Goal: Check status

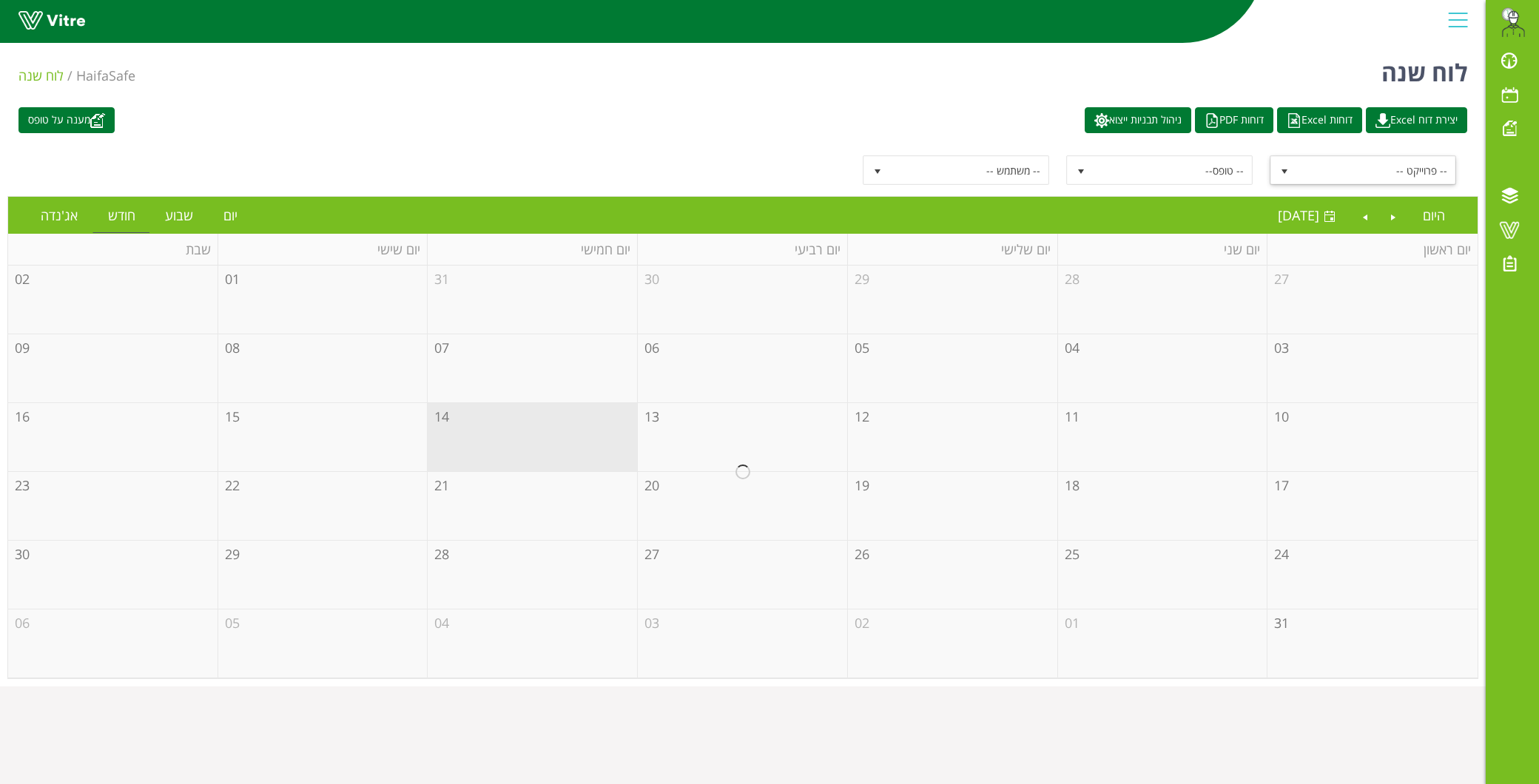
click at [1379, 167] on span "-- פרוייקט --" at bounding box center [1376, 170] width 158 height 27
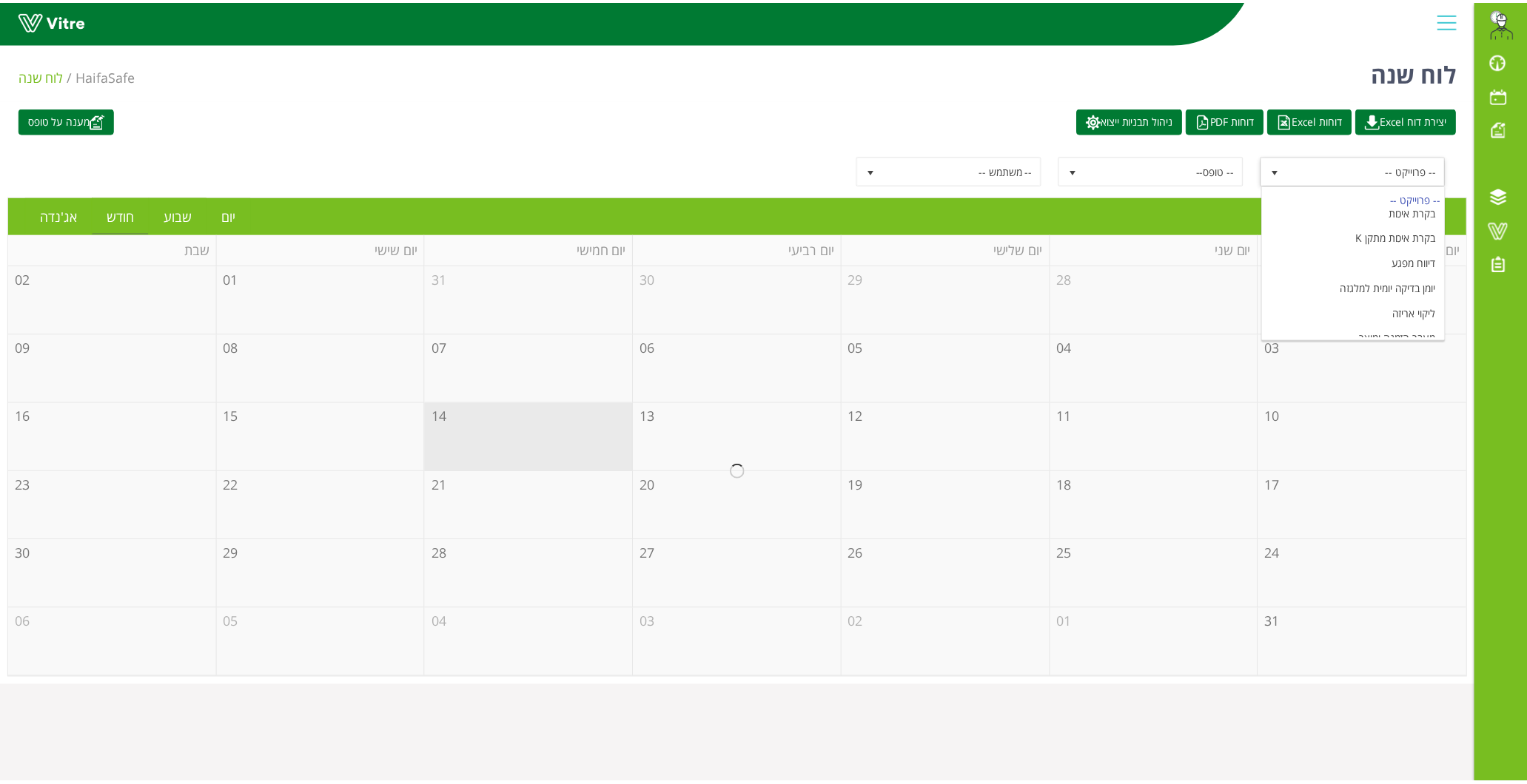
scroll to position [175, 0]
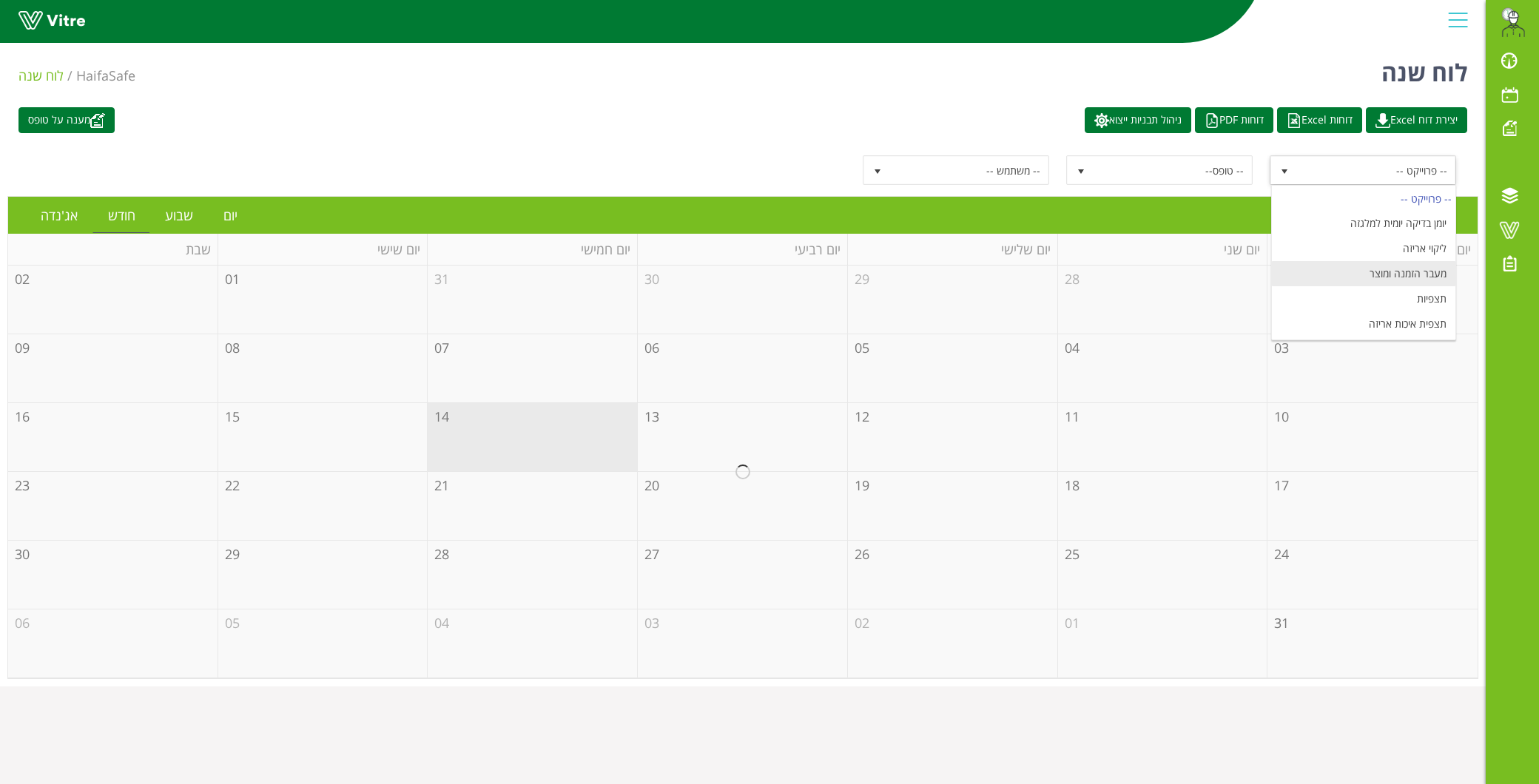
click at [1418, 274] on li "מעבר הזמנה ומוצר" at bounding box center [1364, 273] width 183 height 25
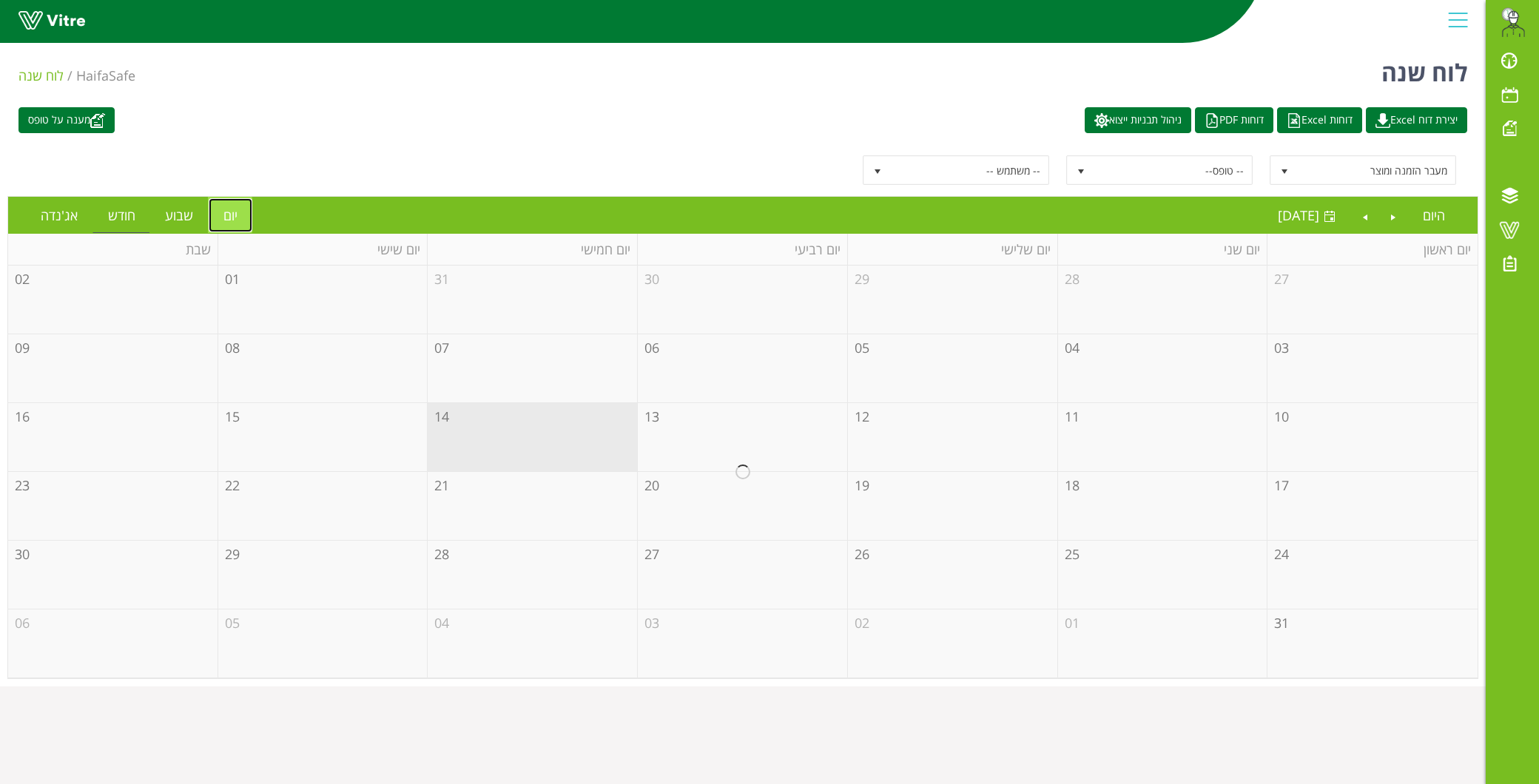
click at [242, 205] on link "יום" at bounding box center [230, 215] width 43 height 34
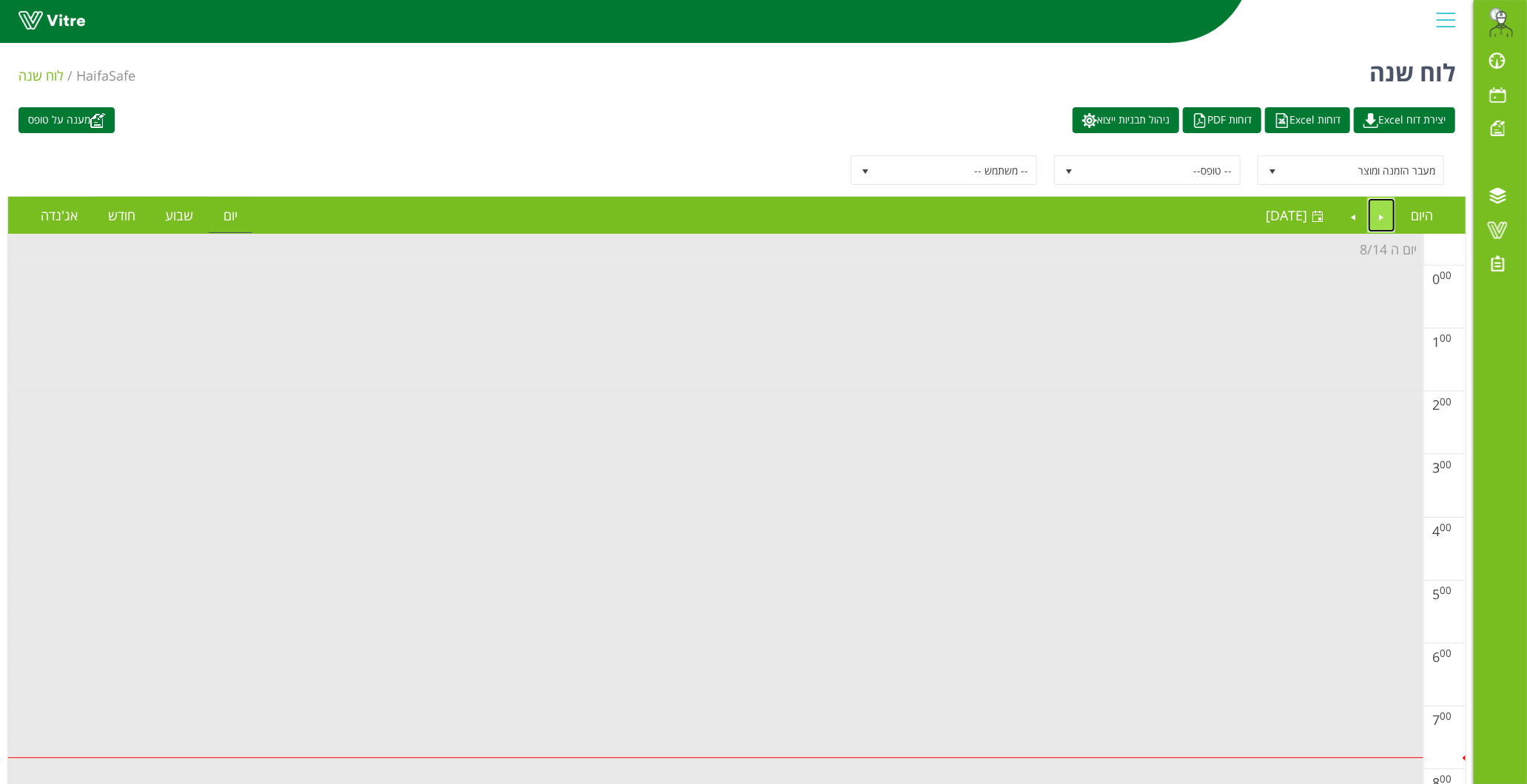
click at [1377, 215] on link "Previous" at bounding box center [1381, 215] width 28 height 34
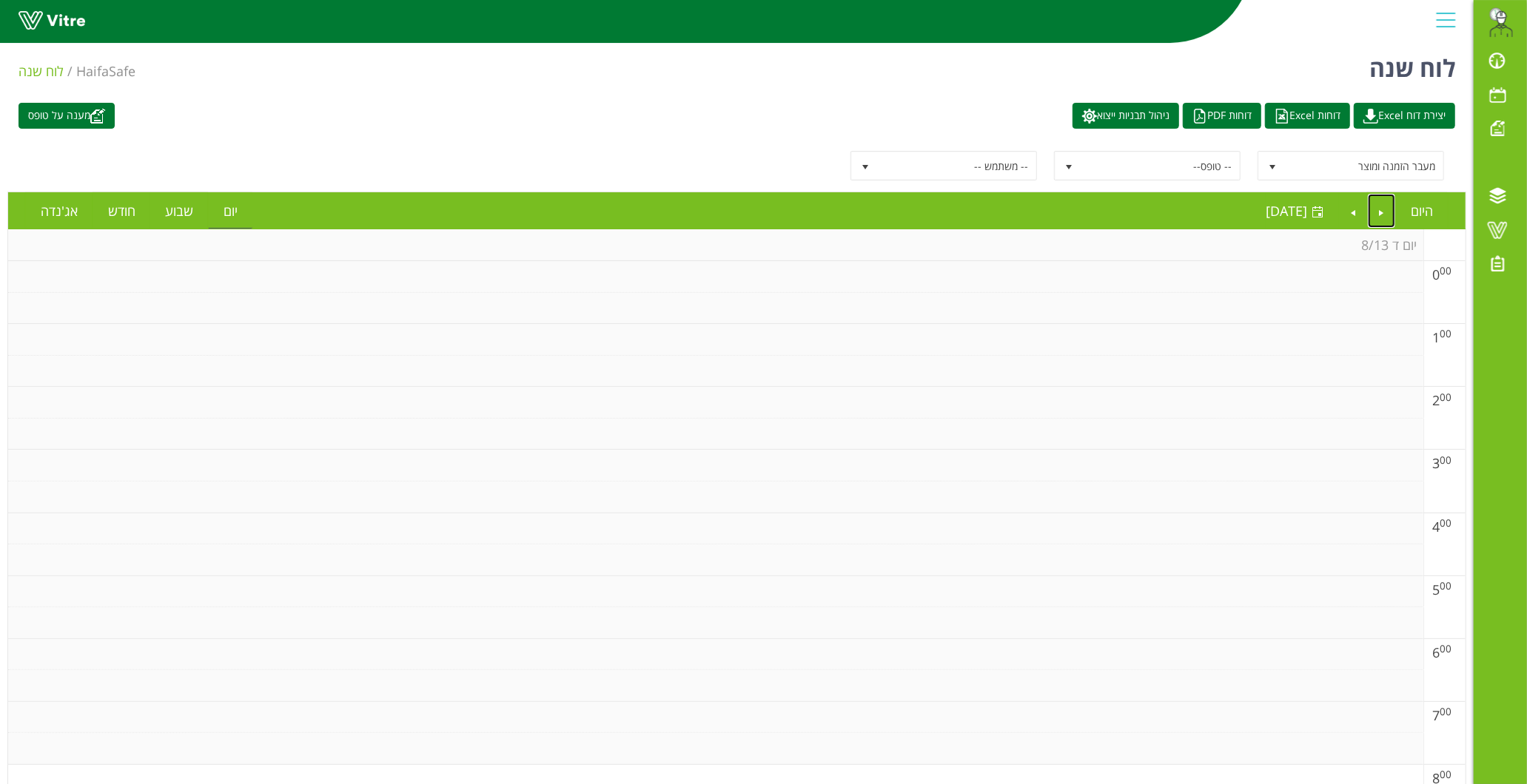
scroll to position [0, 0]
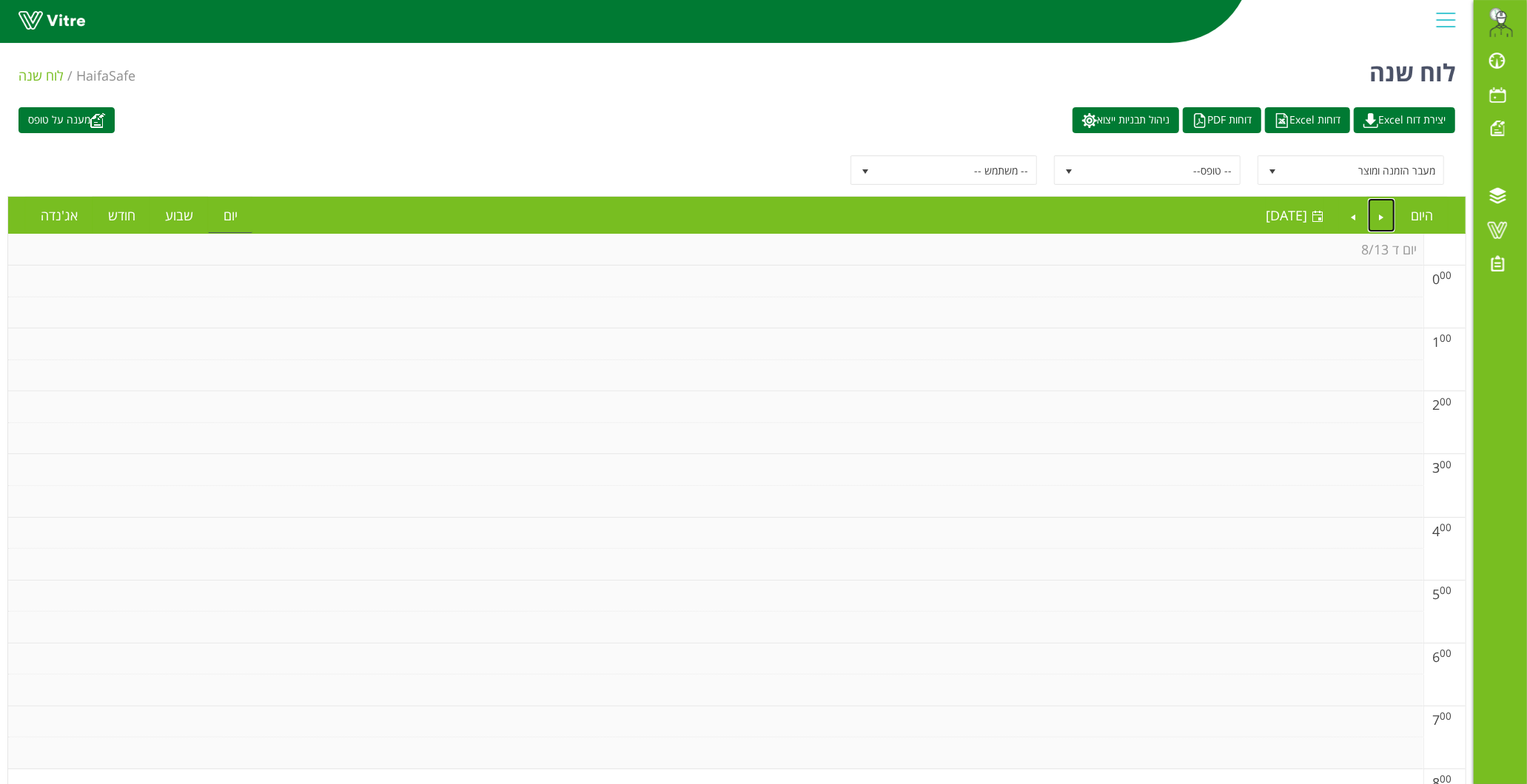
click at [863, 493] on td at bounding box center [715, 502] width 1415 height 32
click at [883, 454] on td at bounding box center [715, 439] width 1415 height 32
click at [1350, 215] on link "Next" at bounding box center [1352, 215] width 28 height 34
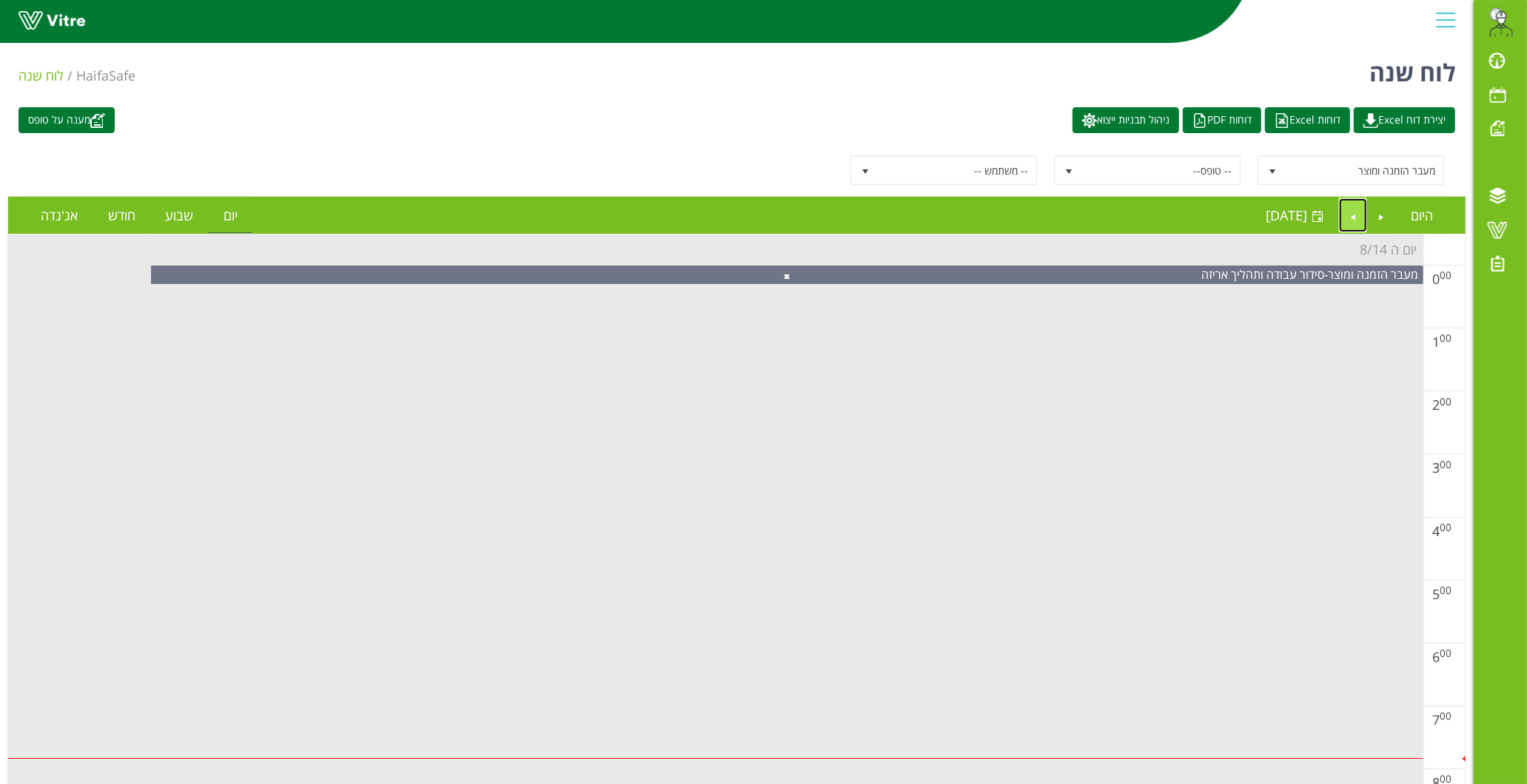
click at [1352, 217] on link "Next" at bounding box center [1352, 215] width 28 height 34
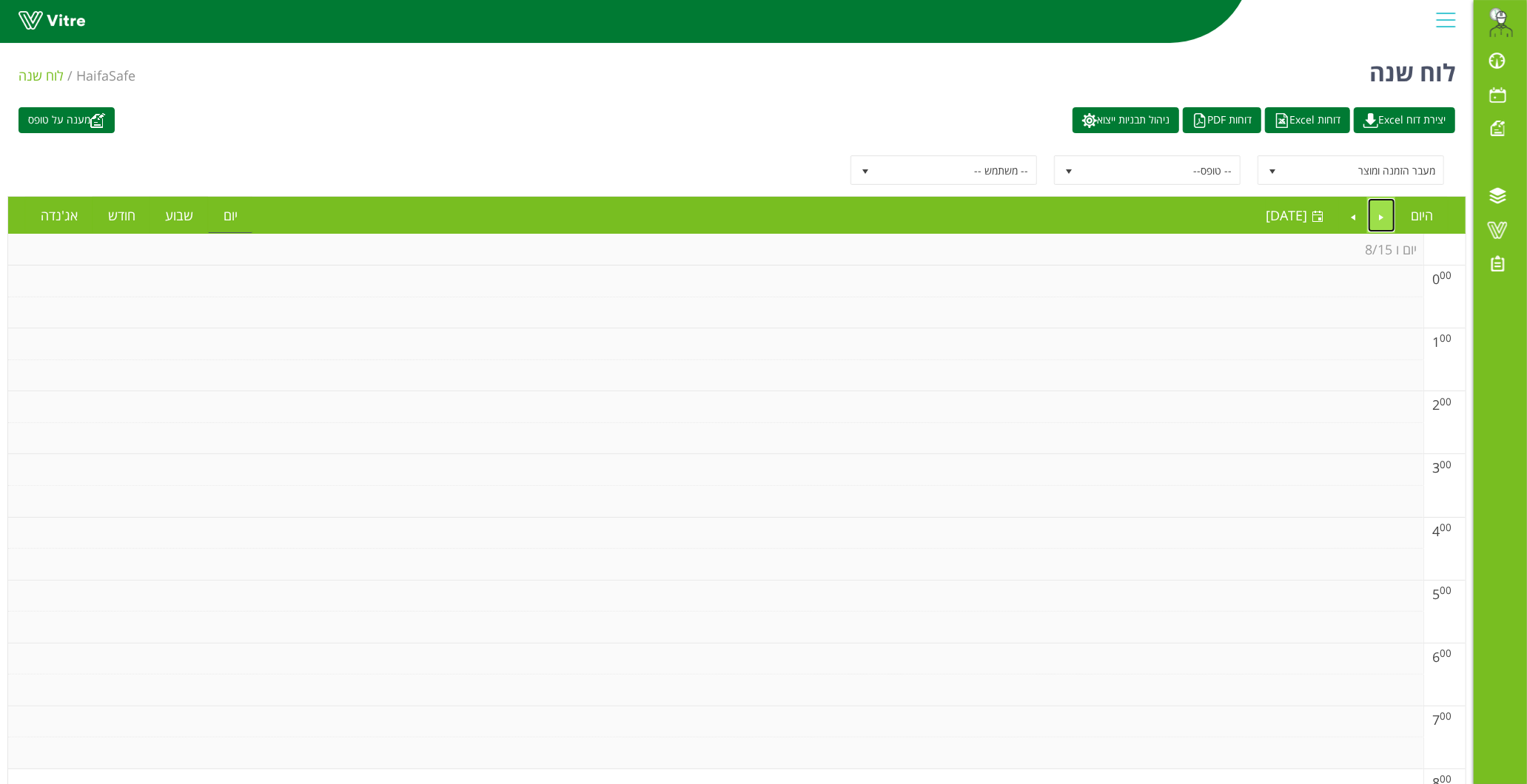
click at [1393, 217] on link "Previous" at bounding box center [1381, 215] width 28 height 34
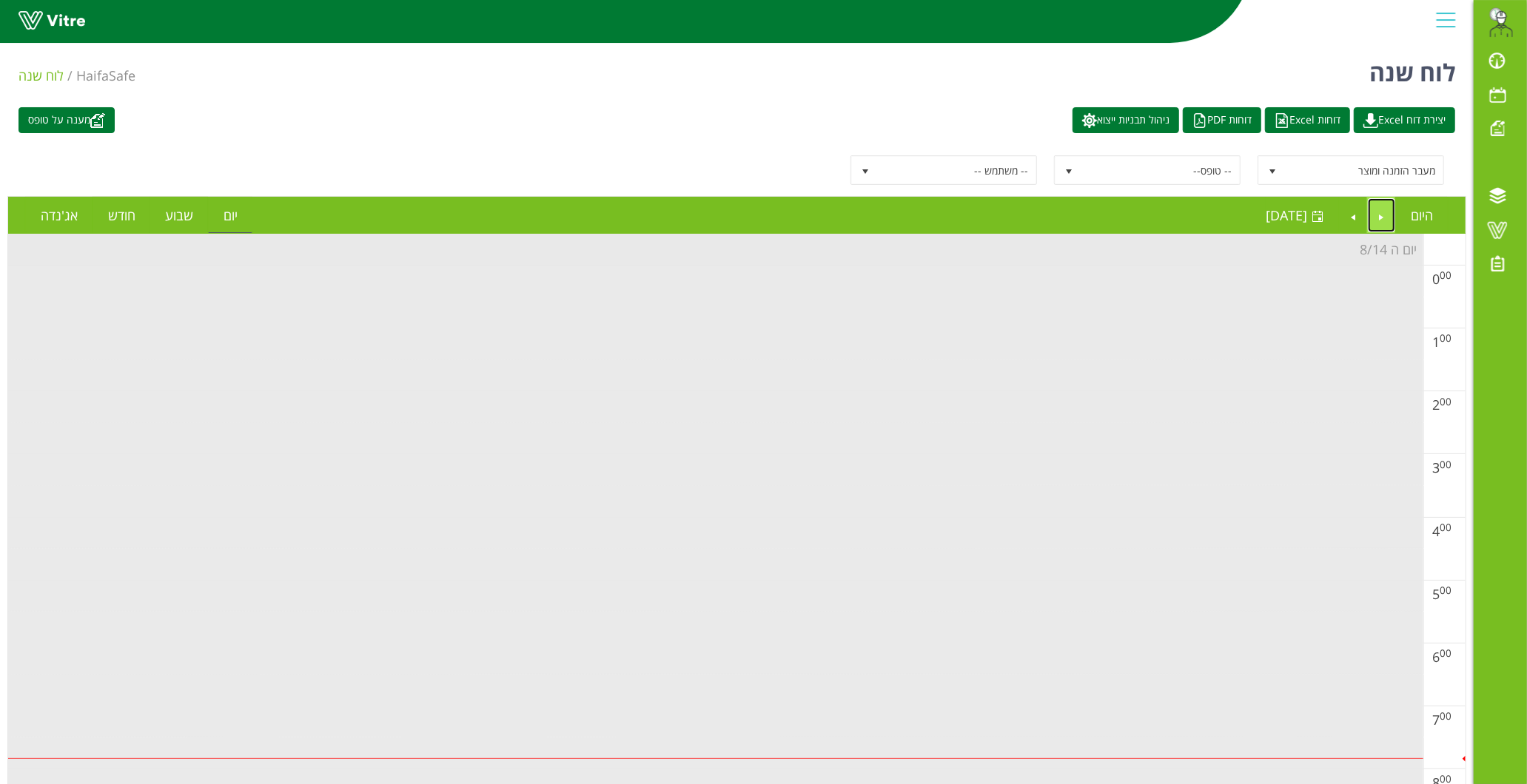
click at [1385, 217] on link "Previous" at bounding box center [1381, 215] width 28 height 34
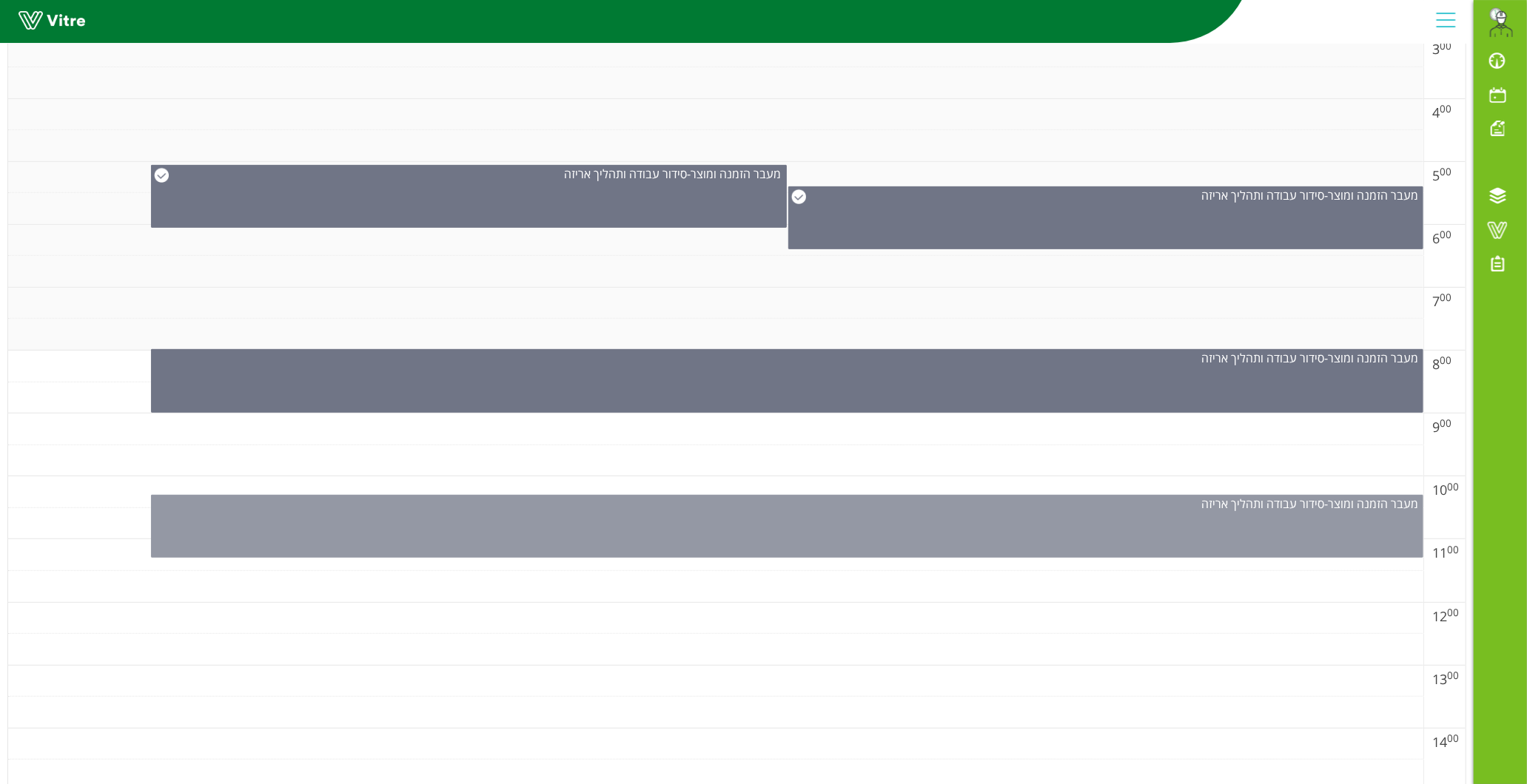
scroll to position [429, 0]
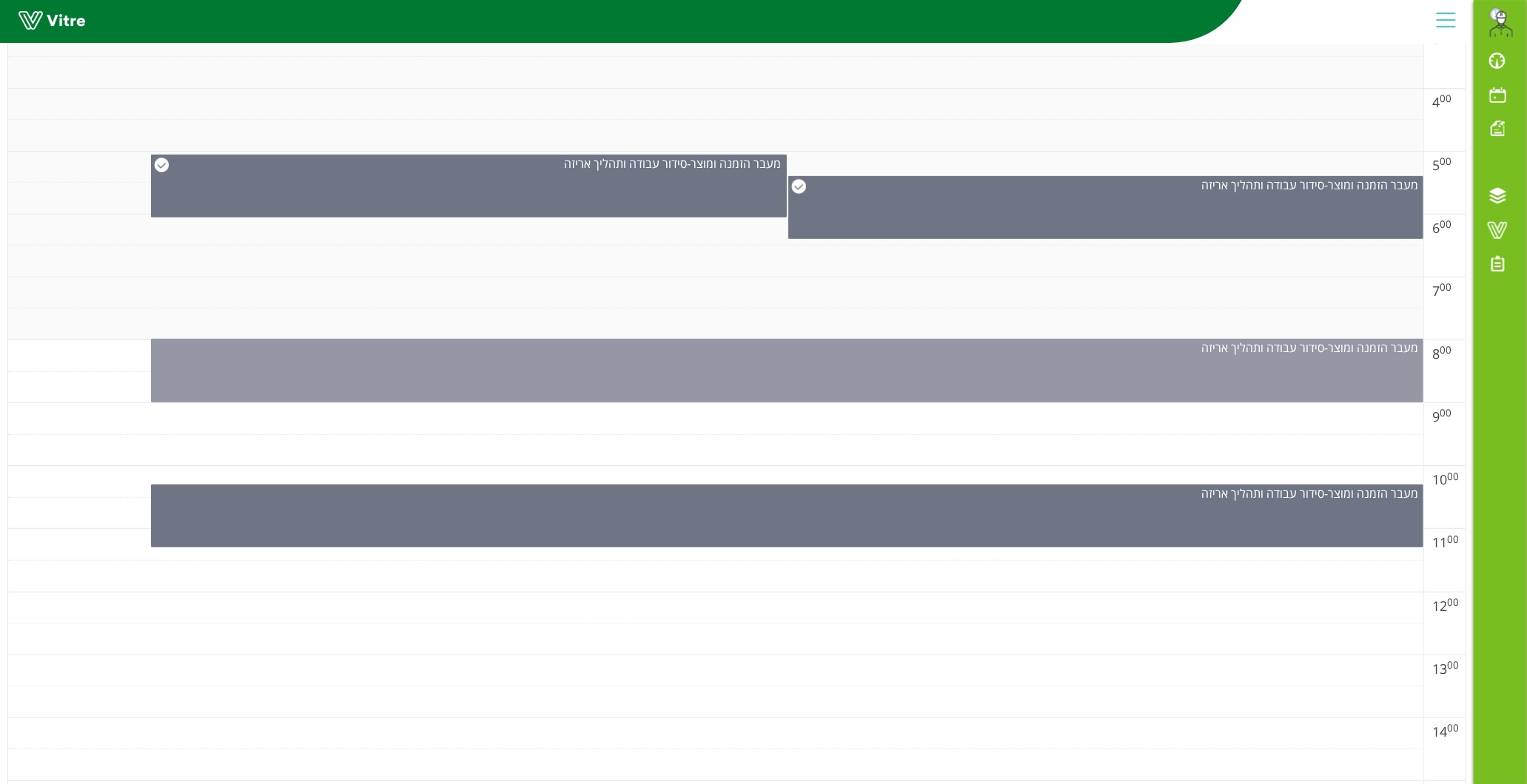
click at [768, 385] on div "מעבר הזמנה ומוצר - סידור עבודה ותהליך אריזה" at bounding box center [787, 370] width 1272 height 64
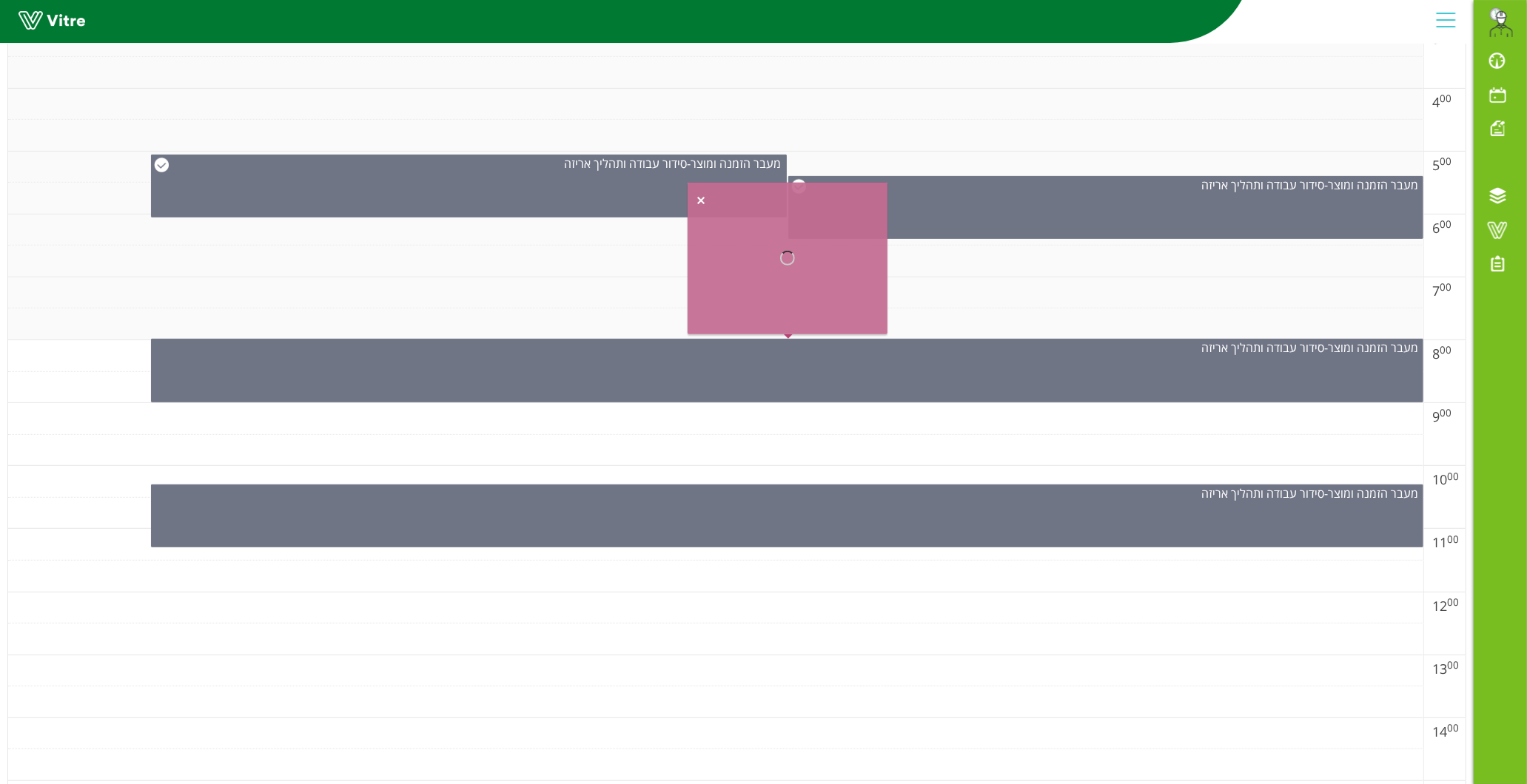
click at [700, 199] on div at bounding box center [788, 258] width 200 height 152
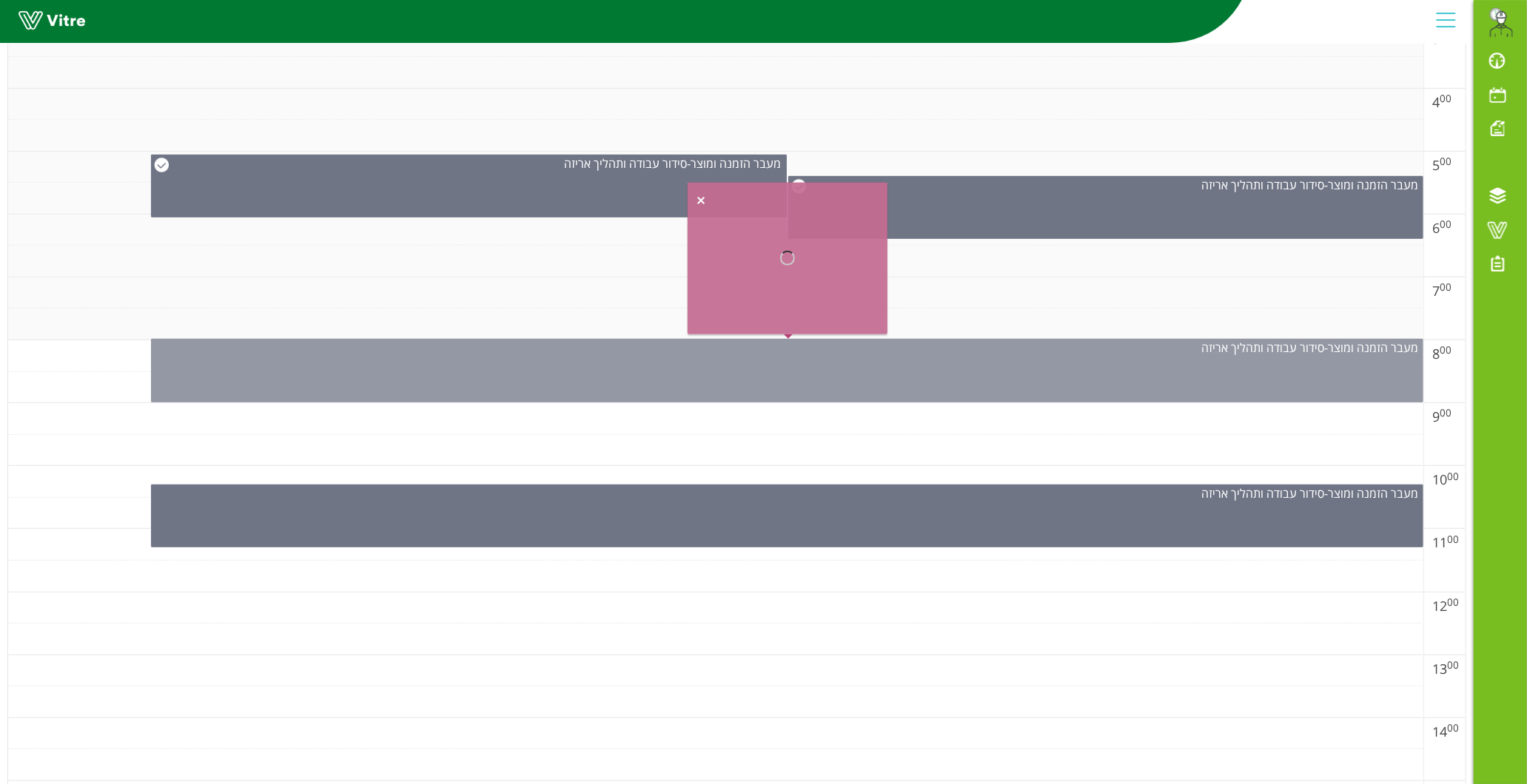
click at [723, 370] on div "מעבר הזמנה ומוצר - סידור עבודה ותהליך אריזה" at bounding box center [787, 370] width 1272 height 64
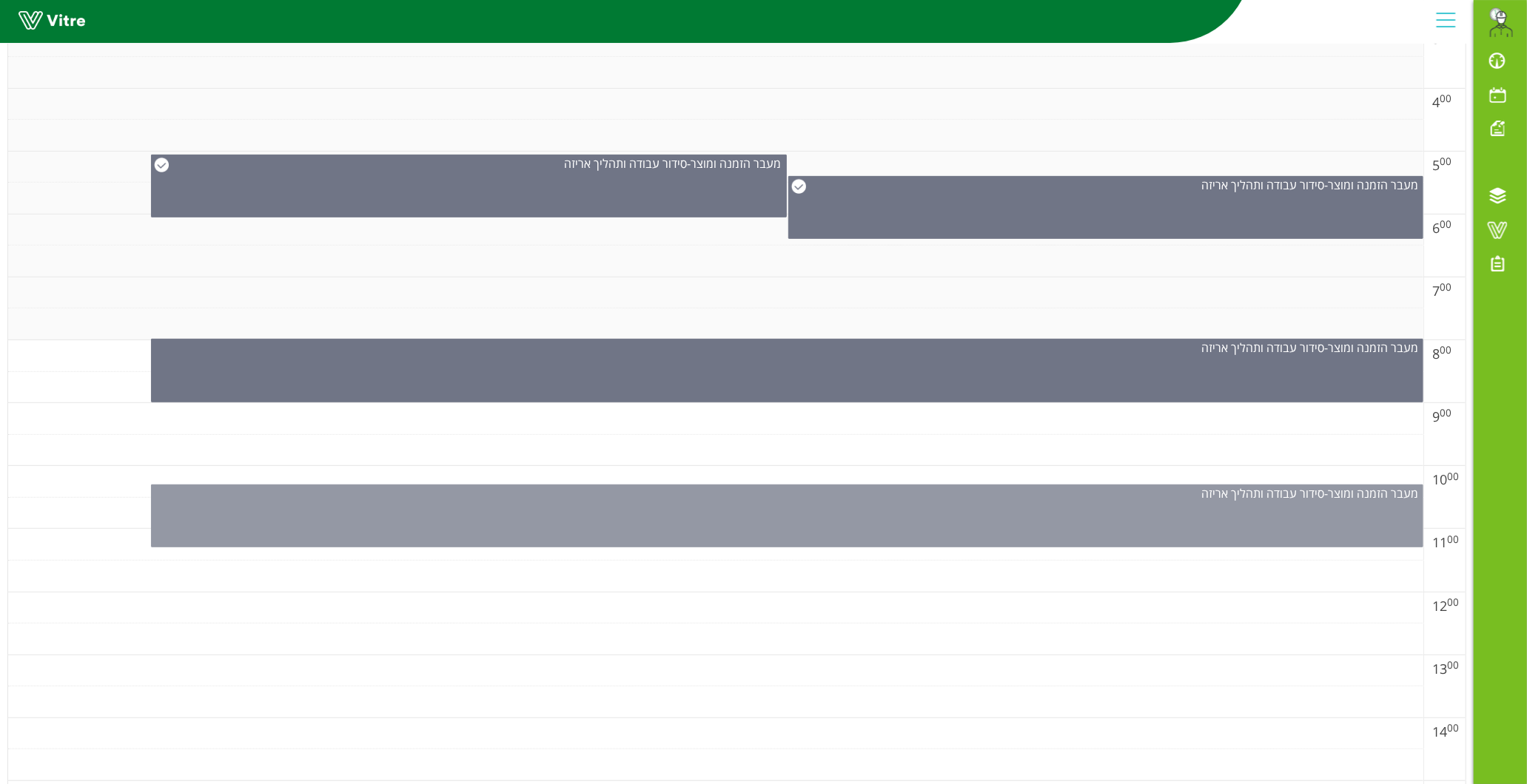
click at [804, 532] on div "מעבר הזמנה ומוצר - סידור עבודה ותהליך אריזה" at bounding box center [787, 515] width 1272 height 63
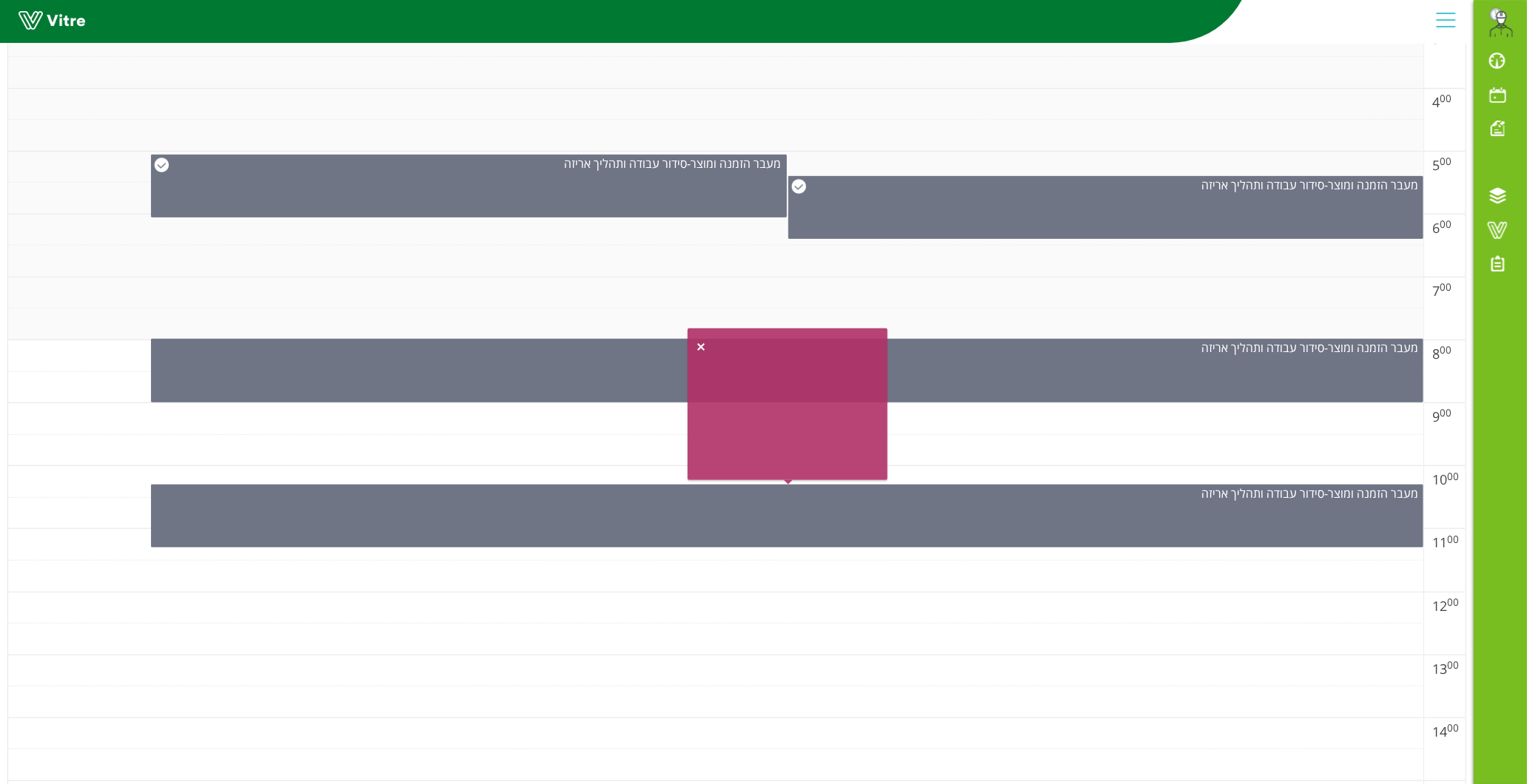
click at [826, 395] on div at bounding box center [788, 404] width 185 height 137
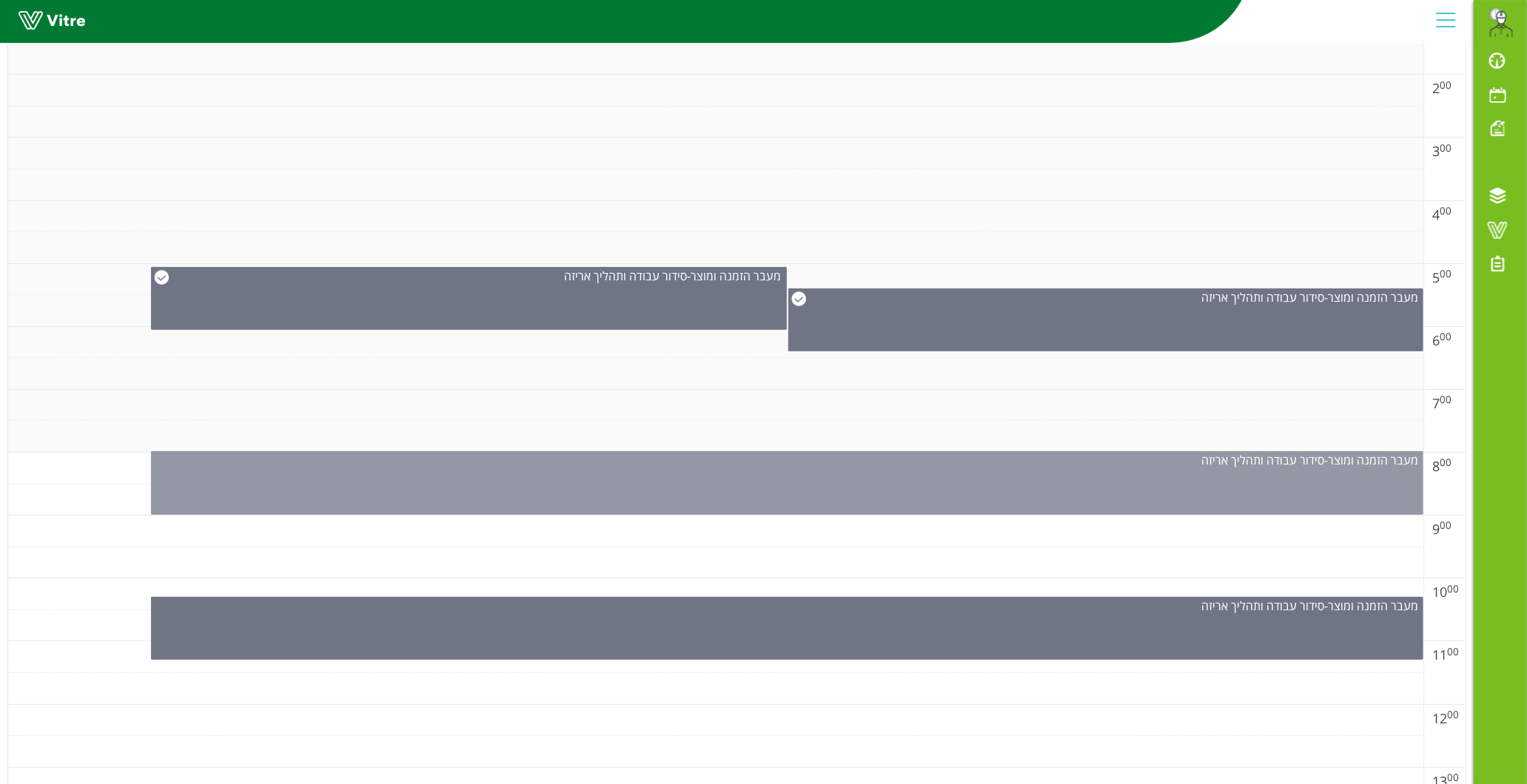
scroll to position [328, 0]
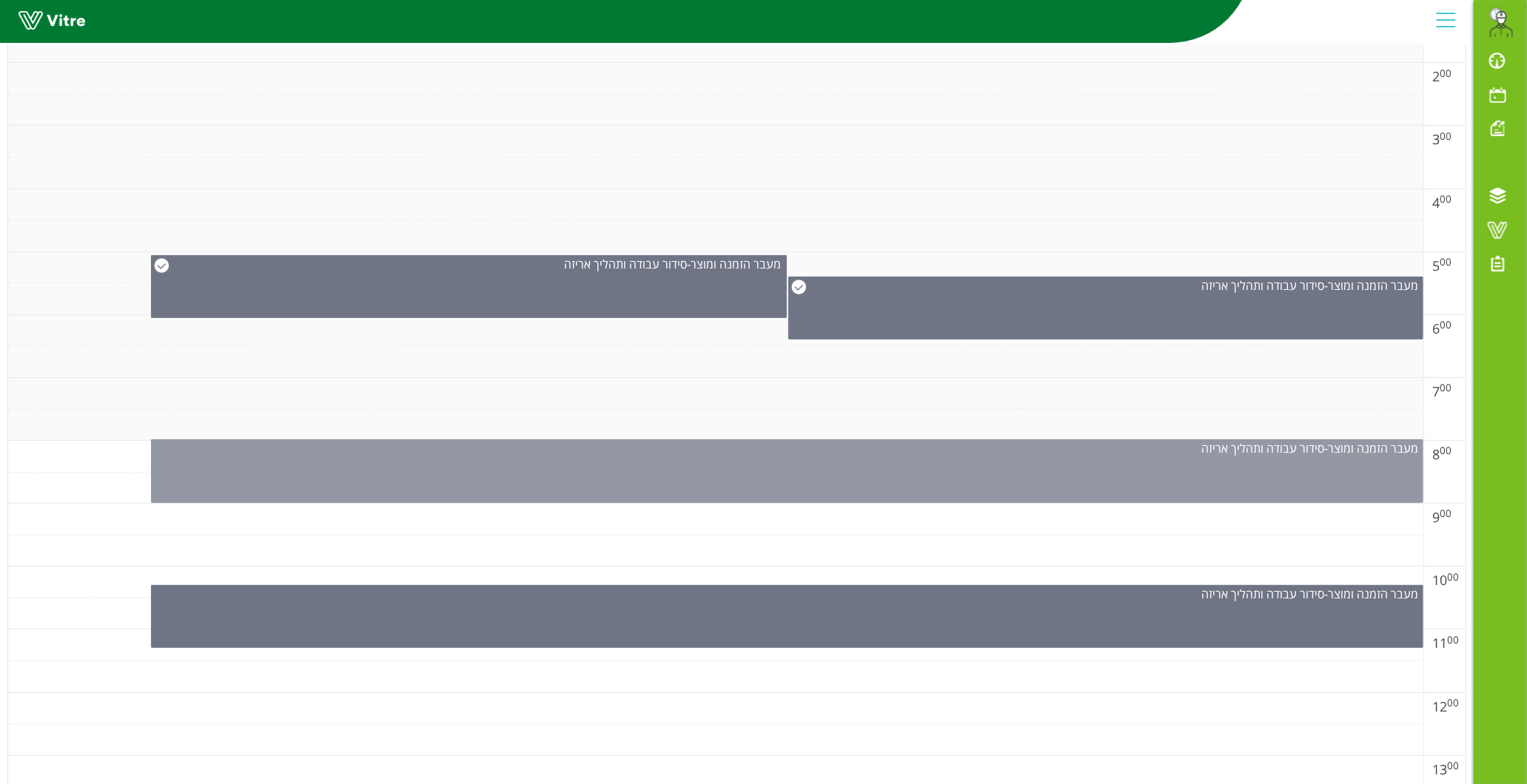
click at [1049, 467] on div "מעבר הזמנה ומוצר - סידור עבודה ותהליך אריזה" at bounding box center [787, 470] width 1272 height 64
